Goal: Task Accomplishment & Management: Manage account settings

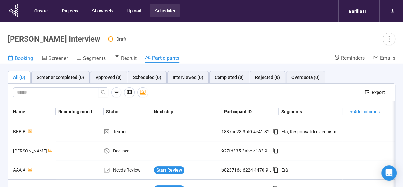
click at [18, 56] on span "Booking" at bounding box center [24, 58] width 18 height 6
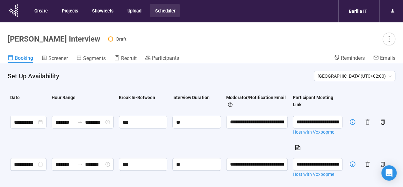
click at [168, 15] on button "Scheduler" at bounding box center [165, 10] width 30 height 13
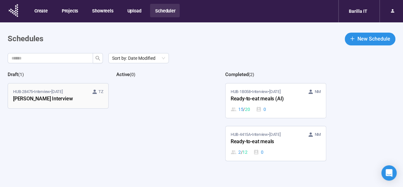
click at [103, 95] on div "HUB-28475 • Interview • [DATE] TZ [PERSON_NAME] Interview" at bounding box center [58, 95] width 90 height 15
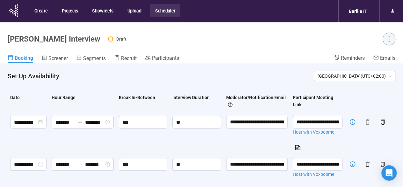
click at [391, 38] on icon "more" at bounding box center [389, 38] width 9 height 9
click at [249, 40] on div "Draft" at bounding box center [252, 39] width 288 height 13
click at [163, 11] on button "Scheduler" at bounding box center [165, 10] width 30 height 13
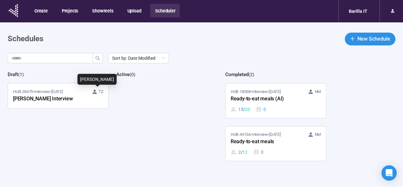
drag, startPoint x: 100, startPoint y: 93, endPoint x: 138, endPoint y: 88, distance: 38.5
click at [138, 88] on div at bounding box center [166, 139] width 101 height 113
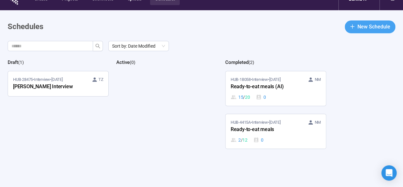
click at [369, 30] on span "New Schedule" at bounding box center [374, 27] width 33 height 8
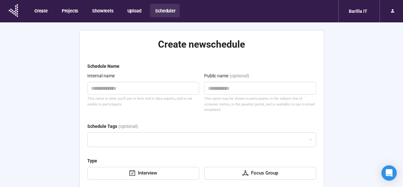
scroll to position [28, 0]
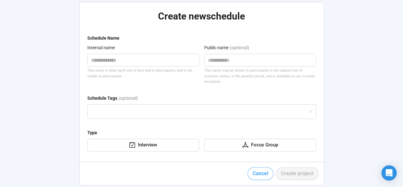
click at [258, 170] on span "Cancel" at bounding box center [261, 173] width 16 height 8
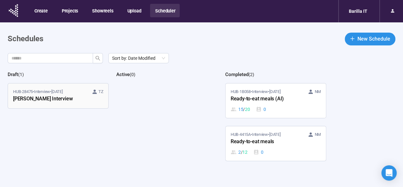
click at [72, 100] on div "[PERSON_NAME] Interview" at bounding box center [48, 99] width 70 height 8
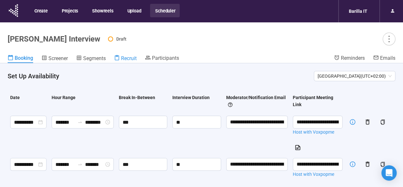
click at [126, 61] on span "Recruit" at bounding box center [129, 58] width 16 height 6
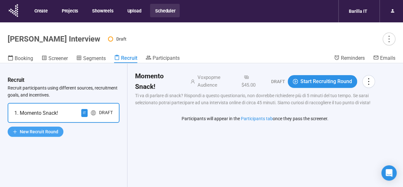
click at [52, 130] on span "New Recruit Round" at bounding box center [39, 131] width 39 height 7
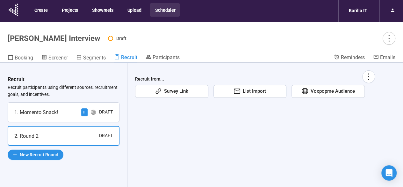
scroll to position [0, 0]
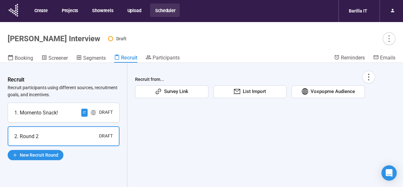
click at [318, 94] on span "Voxpopme Audience" at bounding box center [331, 92] width 47 height 8
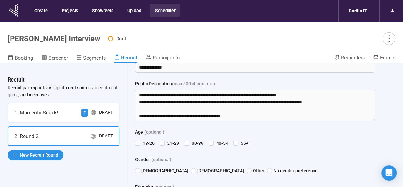
scroll to position [0, 0]
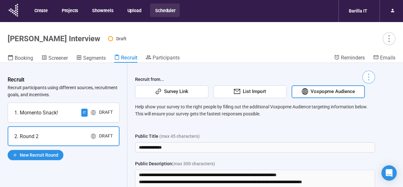
click at [370, 74] on icon "more" at bounding box center [369, 76] width 9 height 9
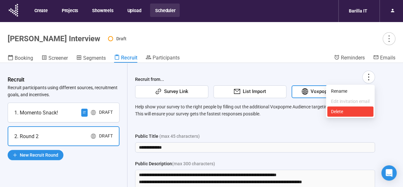
click at [338, 114] on span "Delete" at bounding box center [350, 111] width 39 height 7
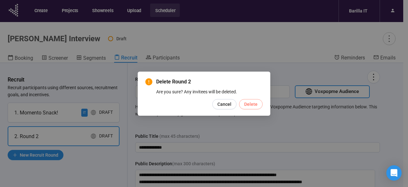
click at [250, 106] on span "Delete" at bounding box center [250, 103] width 13 height 7
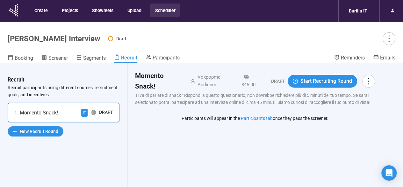
click at [103, 115] on div "Draft" at bounding box center [106, 112] width 14 height 8
click at [373, 80] on icon "more" at bounding box center [369, 81] width 9 height 9
click at [222, 94] on p "Ti va di parlare di snack? Rispondi a questo questionario, non dovrebbe richied…" at bounding box center [255, 99] width 240 height 14
click at [58, 57] on span "Screener" at bounding box center [57, 58] width 19 height 6
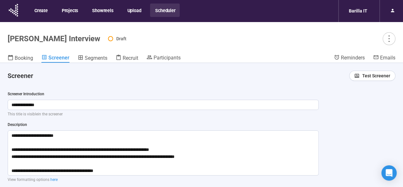
click at [163, 11] on button "Scheduler" at bounding box center [165, 10] width 30 height 13
